Goal: Find specific page/section: Find specific page/section

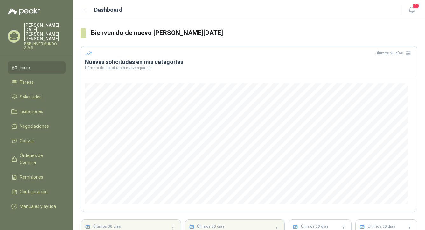
click at [29, 64] on span "Inicio" at bounding box center [25, 67] width 10 height 7
click at [40, 93] on span "Solicitudes" at bounding box center [31, 96] width 22 height 7
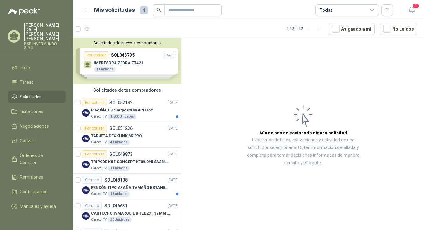
click at [137, 64] on div "Solicitudes de nuevos compradores Por cotizar SOL043795 [DATE] IMPRESORA ZEBRA …" at bounding box center [127, 61] width 108 height 46
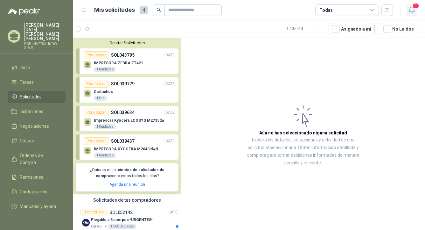
click at [411, 10] on icon "button" at bounding box center [412, 10] width 8 height 8
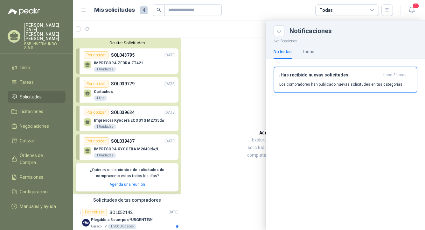
click at [13, 38] on icon at bounding box center [13, 39] width 7 height 3
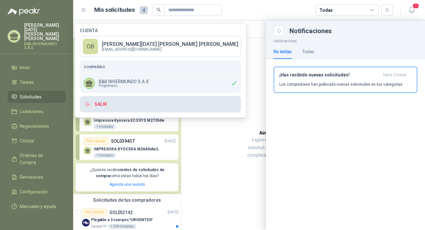
click at [101, 106] on button "Salir" at bounding box center [160, 104] width 161 height 17
